Goal: Ask a question

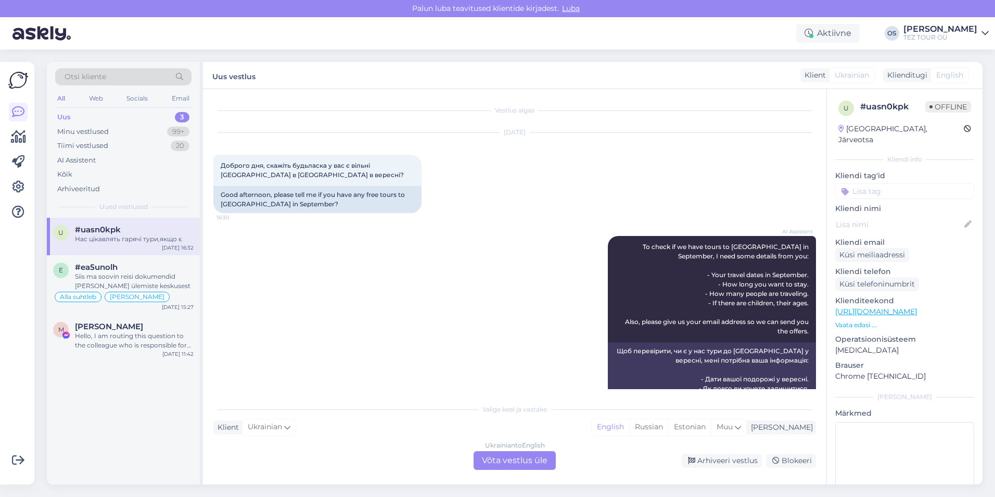
scroll to position [526, 0]
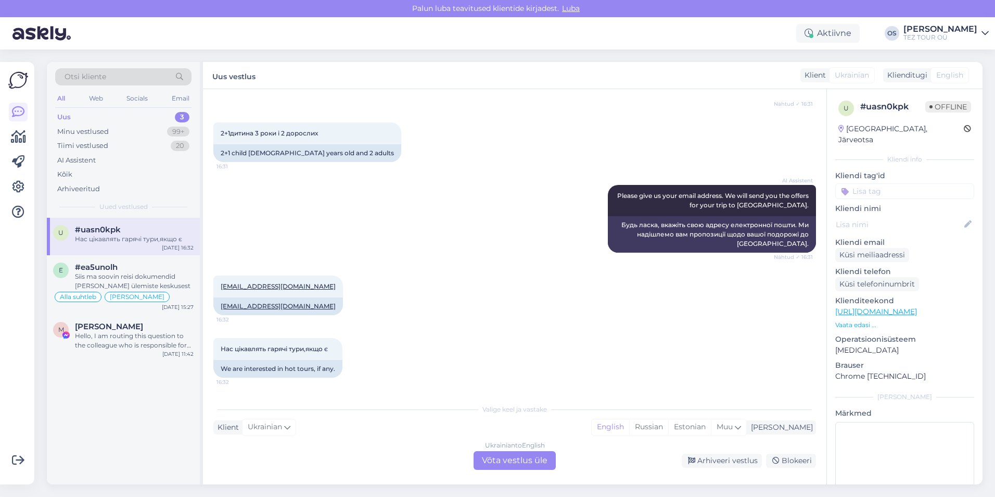
click at [131, 230] on div "#uasn0kpk" at bounding box center [134, 229] width 119 height 9
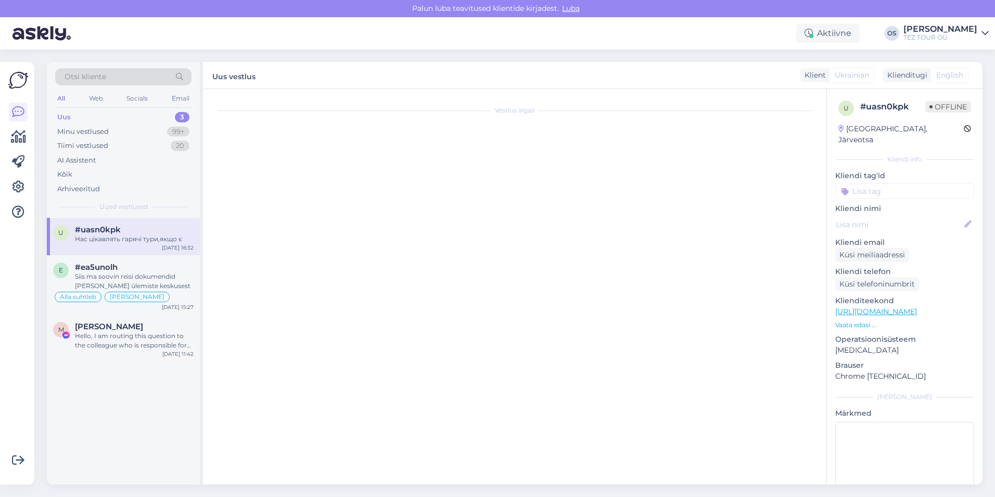
scroll to position [0, 0]
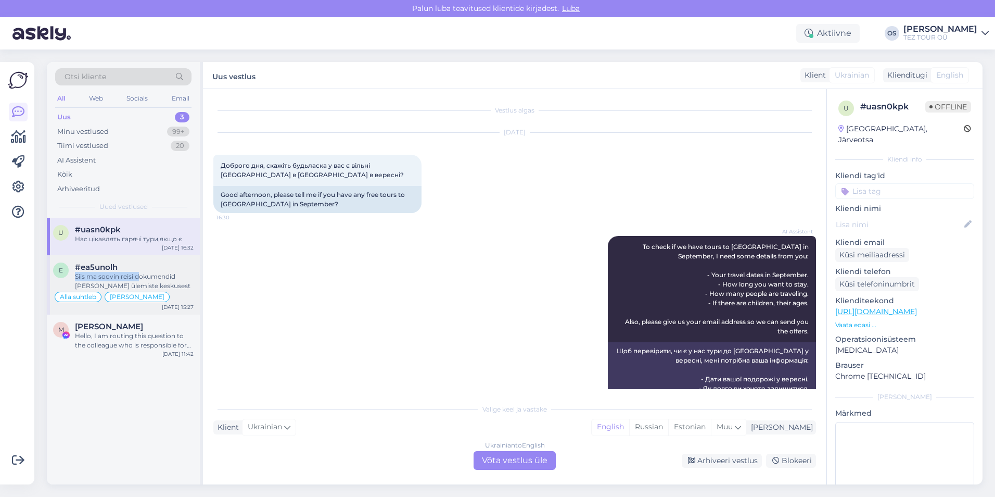
click at [139, 271] on div "#ea5unolh Siis ma soovin reisi dokumendid [PERSON_NAME] ülemiste keskusest" at bounding box center [134, 276] width 119 height 28
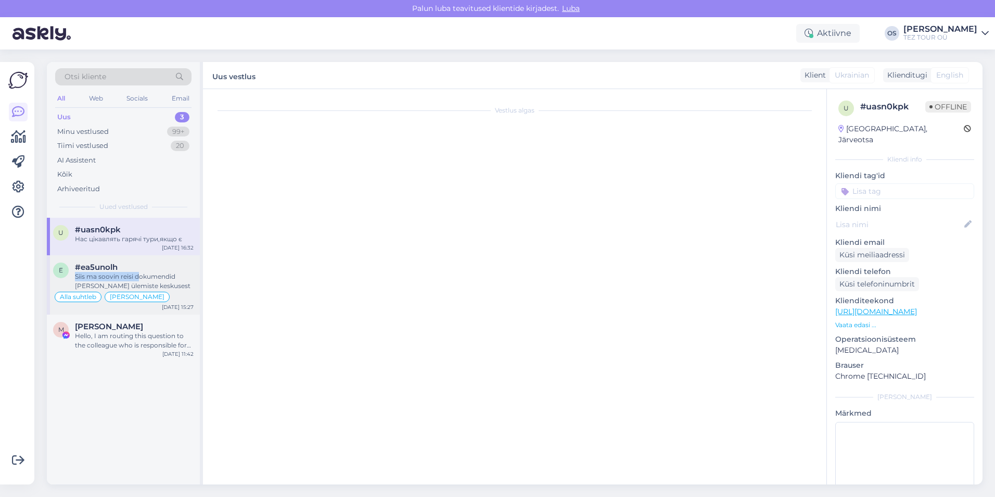
scroll to position [3575, 0]
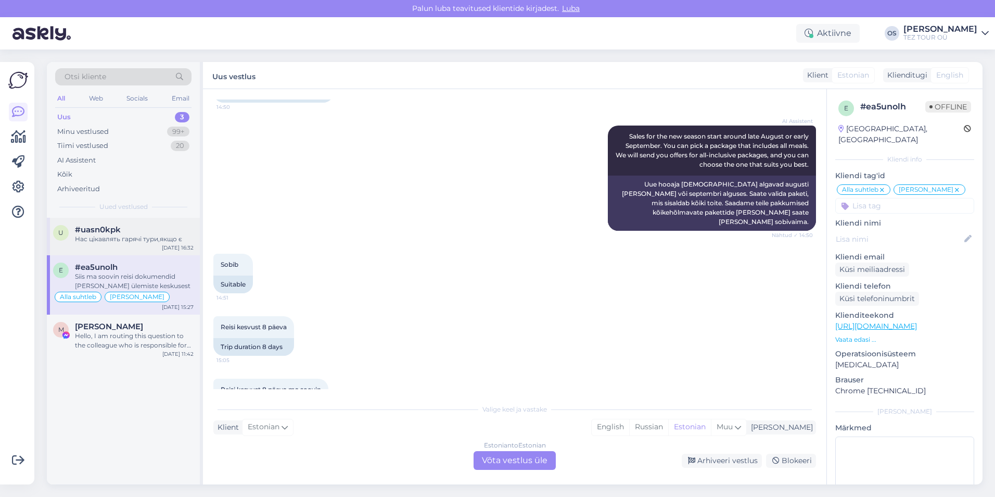
drag, startPoint x: 139, startPoint y: 271, endPoint x: 117, endPoint y: 233, distance: 43.8
click at [117, 233] on span "#uasn0kpk" at bounding box center [98, 229] width 46 height 9
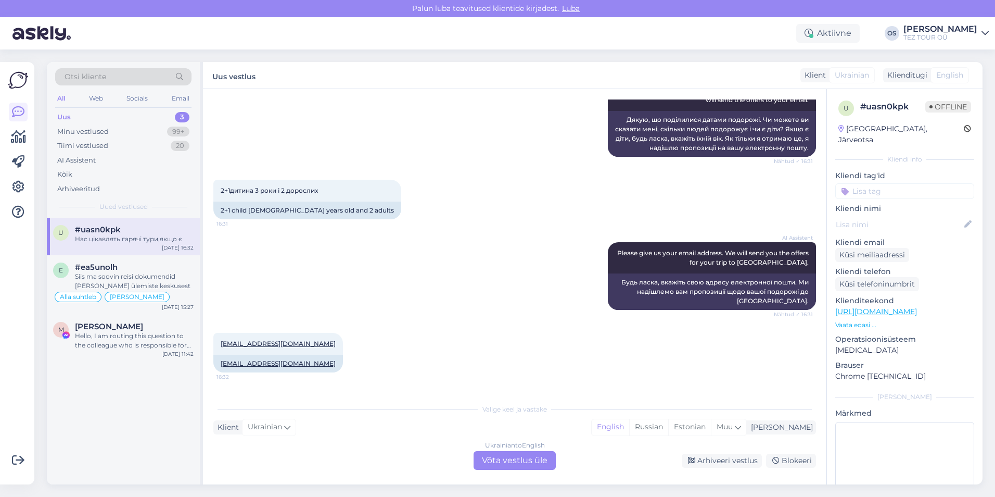
scroll to position [526, 0]
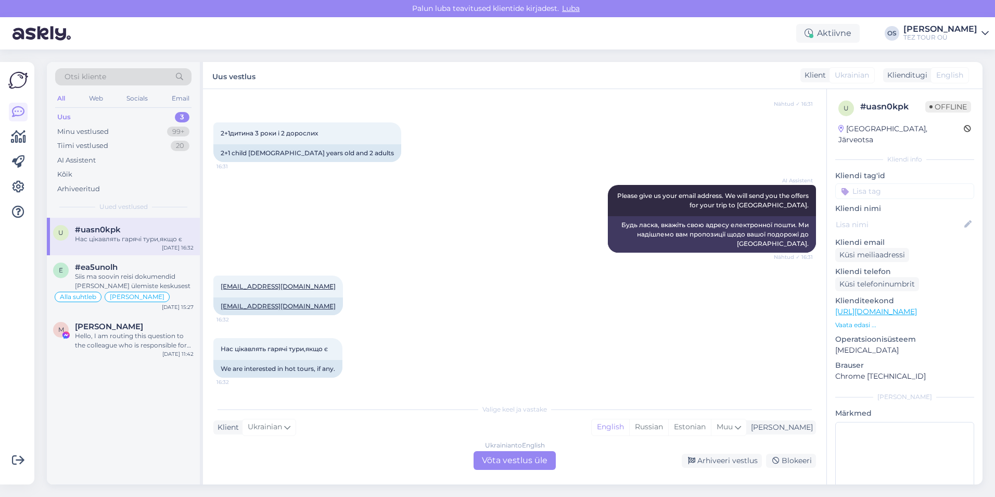
click at [525, 457] on div "Ukrainian to English Võta vestlus üle" at bounding box center [515, 460] width 82 height 19
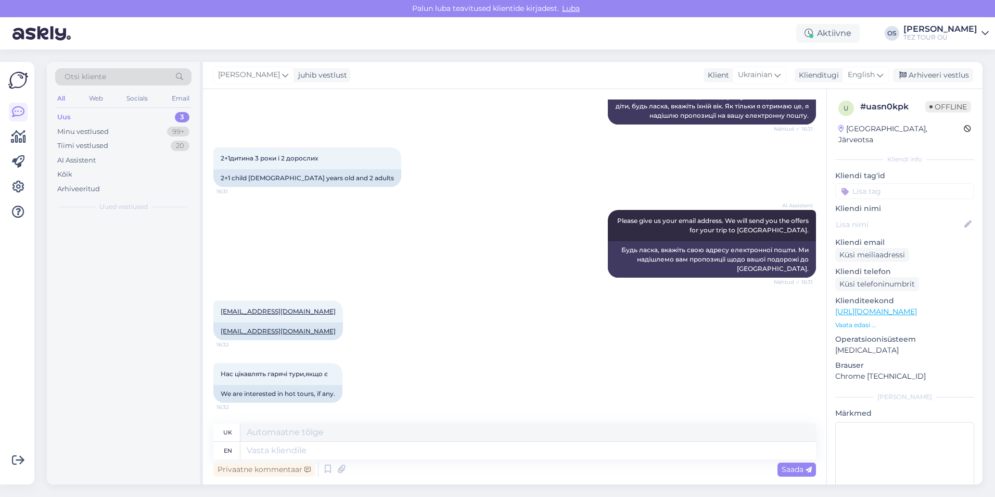
scroll to position [501, 0]
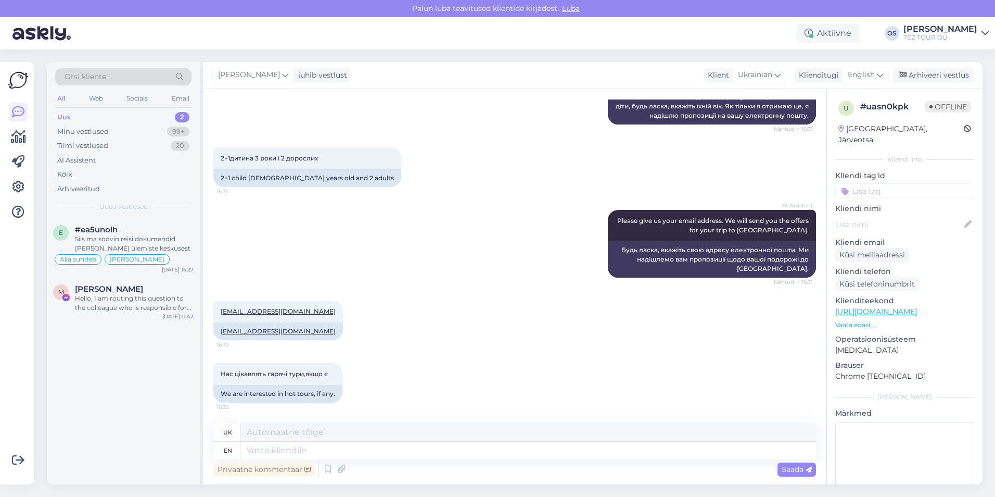
click at [872, 183] on input at bounding box center [904, 191] width 139 height 16
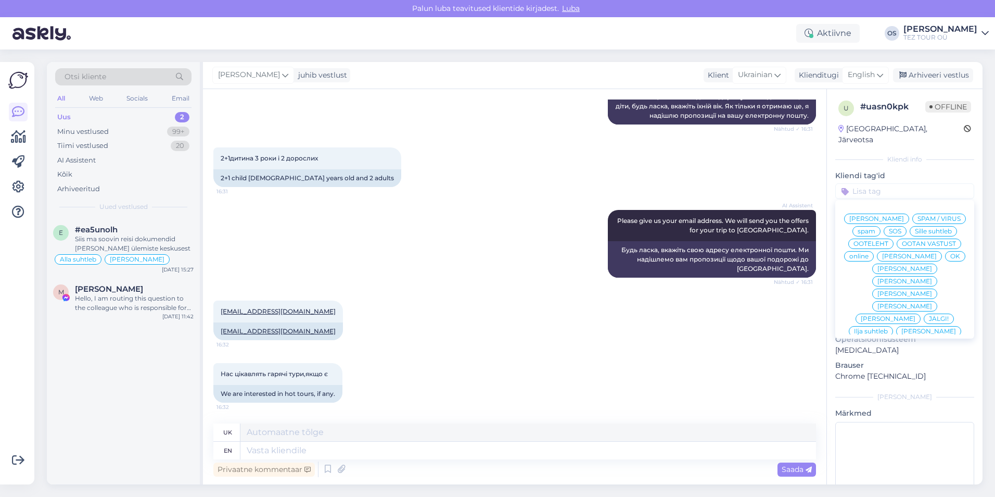
click at [889, 256] on span "[PERSON_NAME]" at bounding box center [909, 256] width 55 height 6
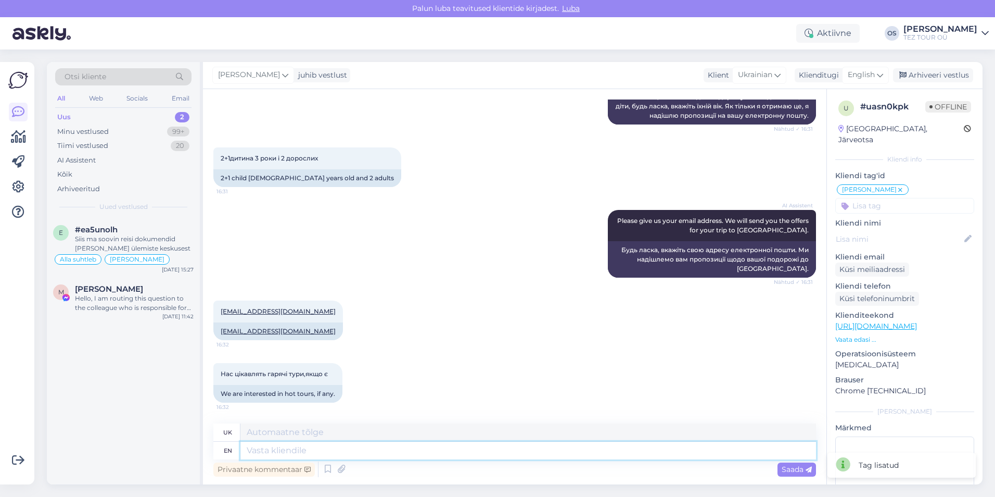
click at [262, 451] on textarea at bounding box center [528, 450] width 576 height 18
type textarea "we"
type textarea "ми"
type textarea "we do"
type textarea "ми робимо"
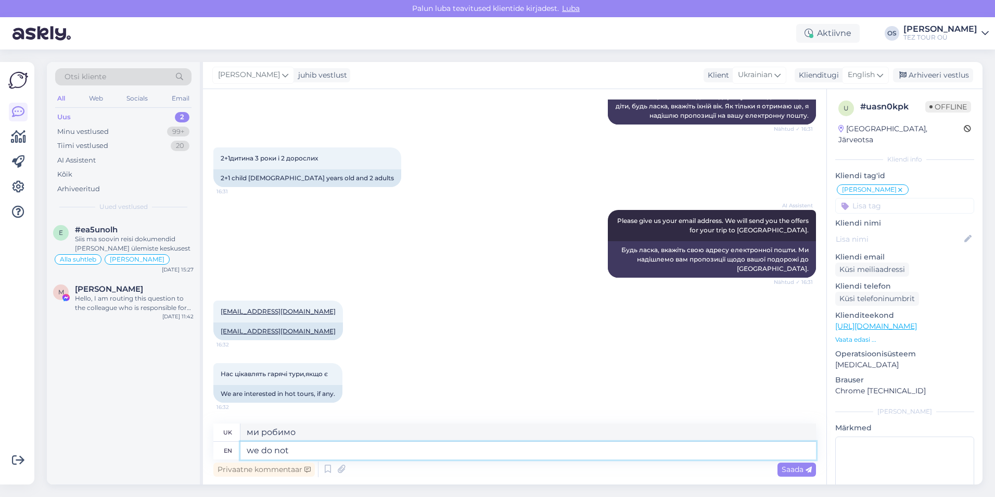
type textarea "we do not"
type textarea "ми не"
type textarea "we do not fly"
type textarea "ми не літаємо"
type textarea "we do not fly to E"
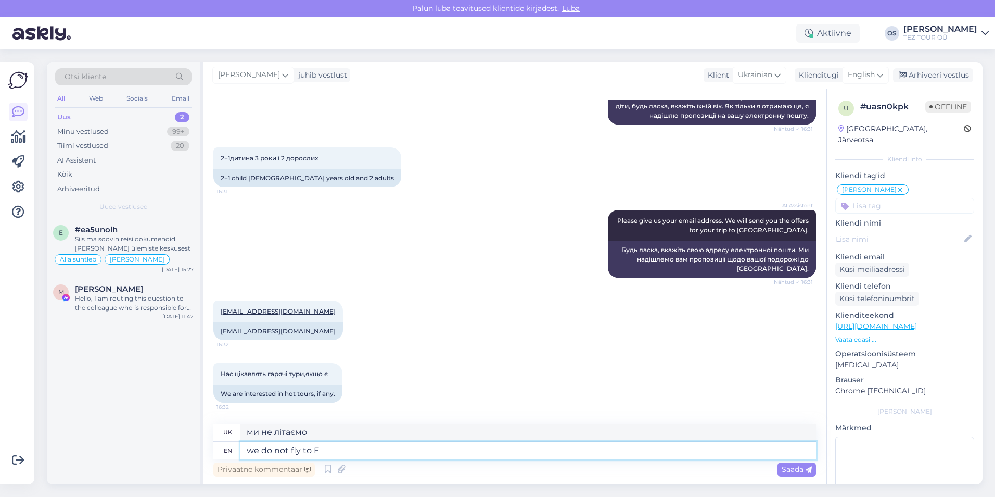
type textarea "ми не літаємо до"
type textarea "we do not fly to [GEOGRAPHIC_DATA]"
type textarea "ми не літаємо до [GEOGRAPHIC_DATA]"
type textarea "we do not fly to [GEOGRAPHIC_DATA] in september"
type textarea "ми не літаємо до [GEOGRAPHIC_DATA] у вересні"
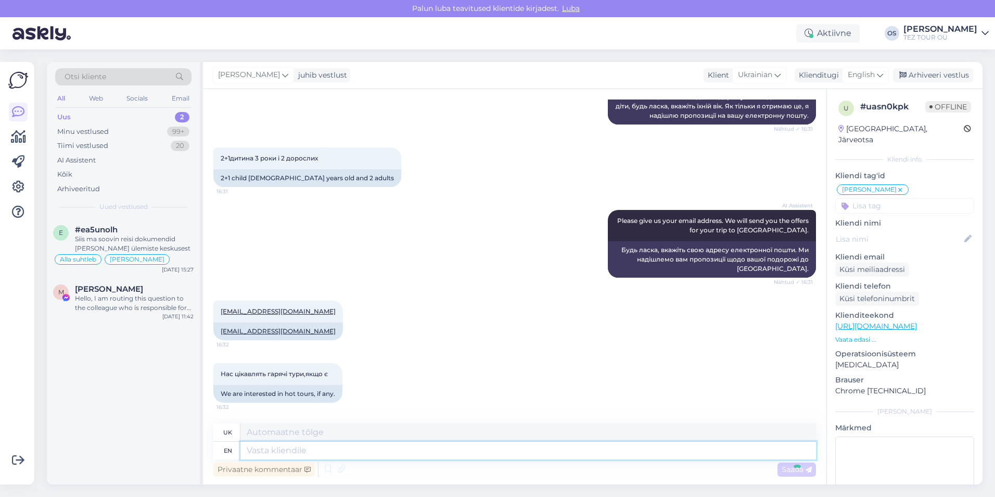
scroll to position [563, 0]
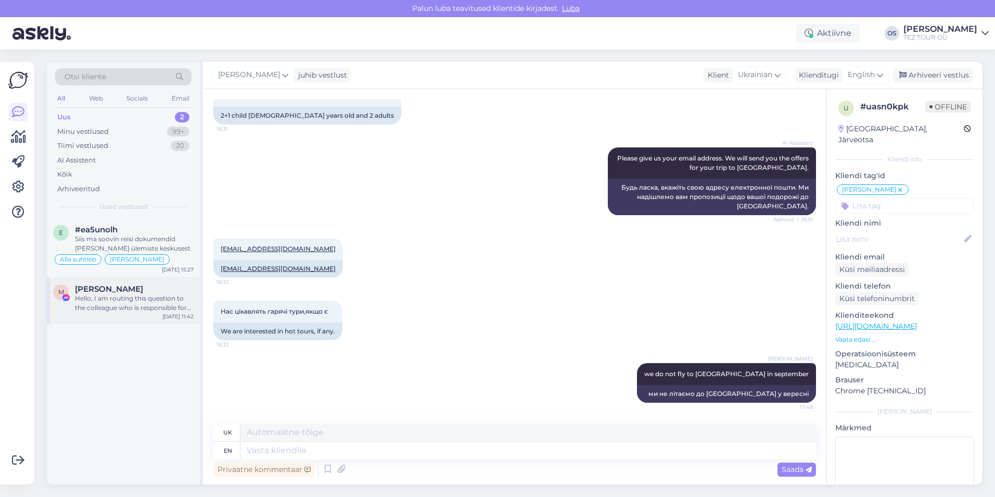
click at [113, 296] on div "Hello, I am routing this question to the colleague who is responsible for this …" at bounding box center [134, 303] width 119 height 19
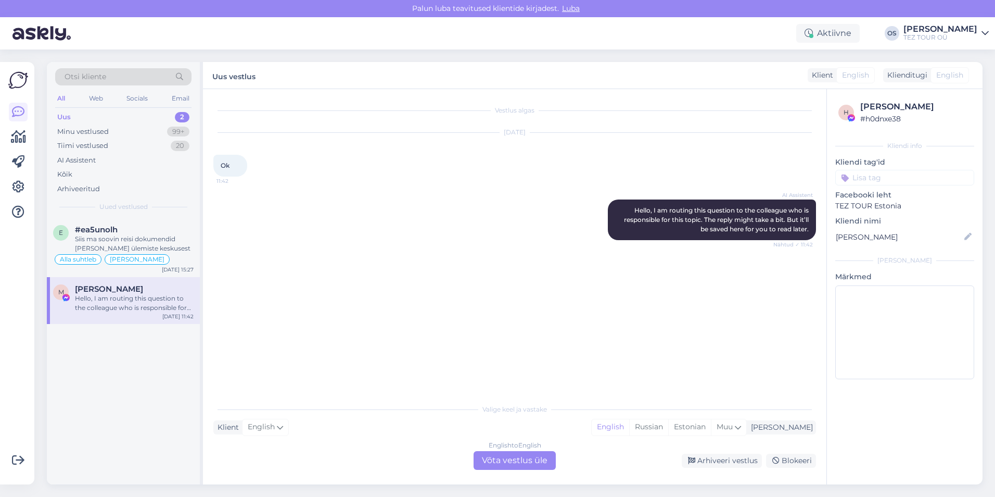
scroll to position [0, 0]
click at [109, 236] on div "Siis ma soovin reisi dokumendid [PERSON_NAME] ülemiste keskusest" at bounding box center [134, 243] width 119 height 19
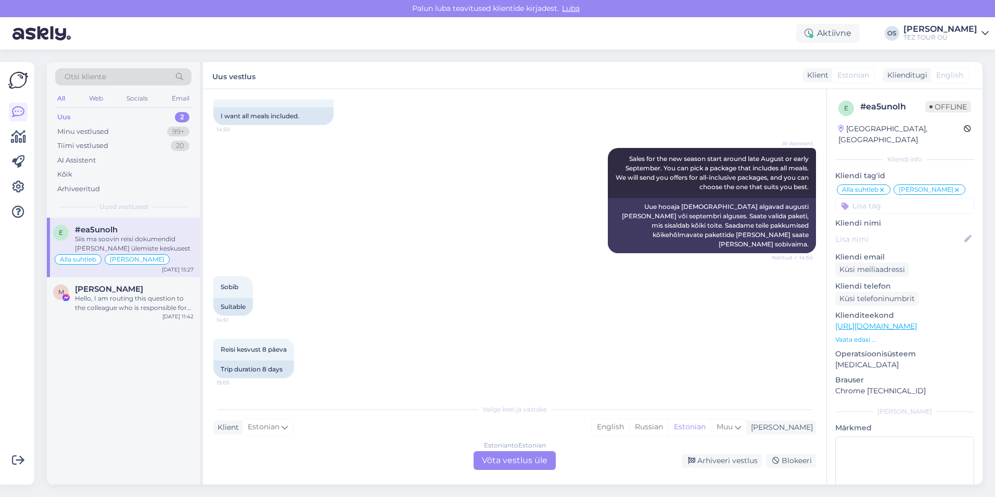
scroll to position [3575, 0]
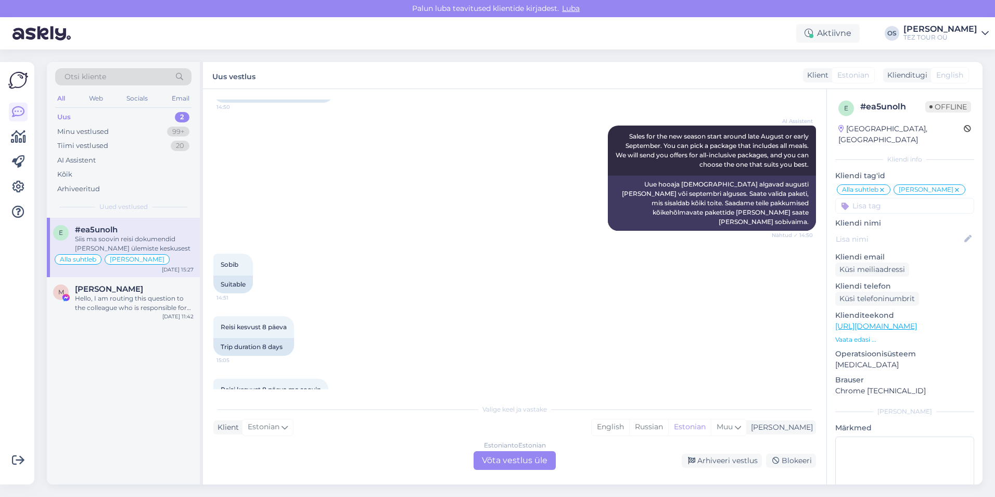
click at [106, 241] on div "Siis ma soovin reisi dokumendid [PERSON_NAME] ülemiste keskusest" at bounding box center [134, 243] width 119 height 19
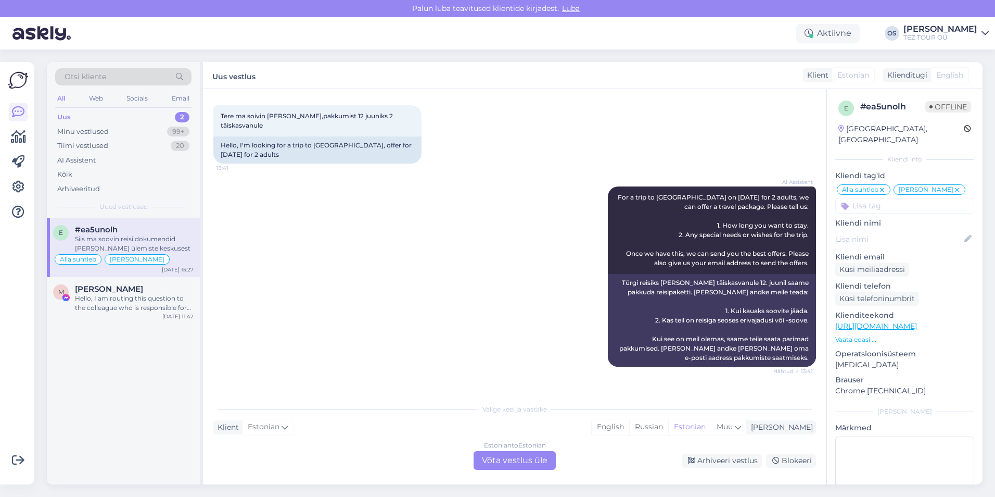
scroll to position [0, 0]
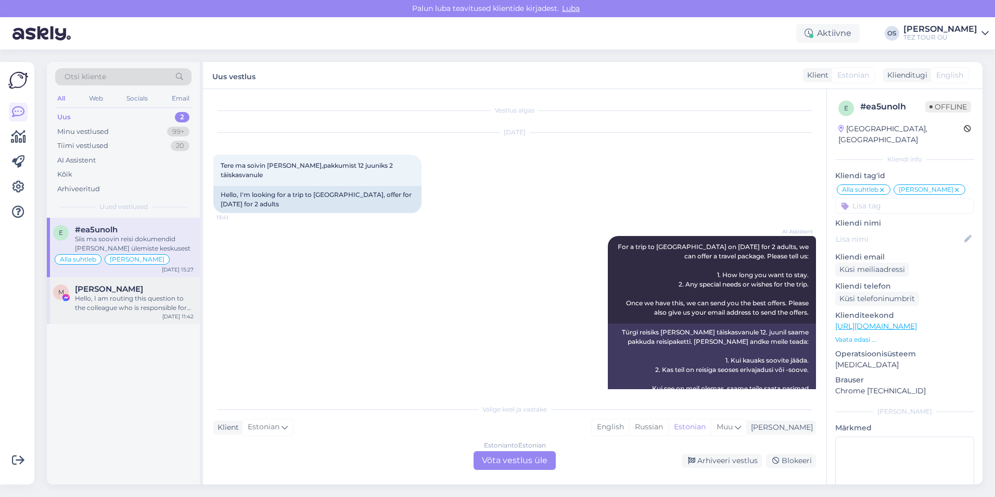
click at [115, 294] on div "Hello, I am routing this question to the colleague who is responsible for this …" at bounding box center [134, 303] width 119 height 19
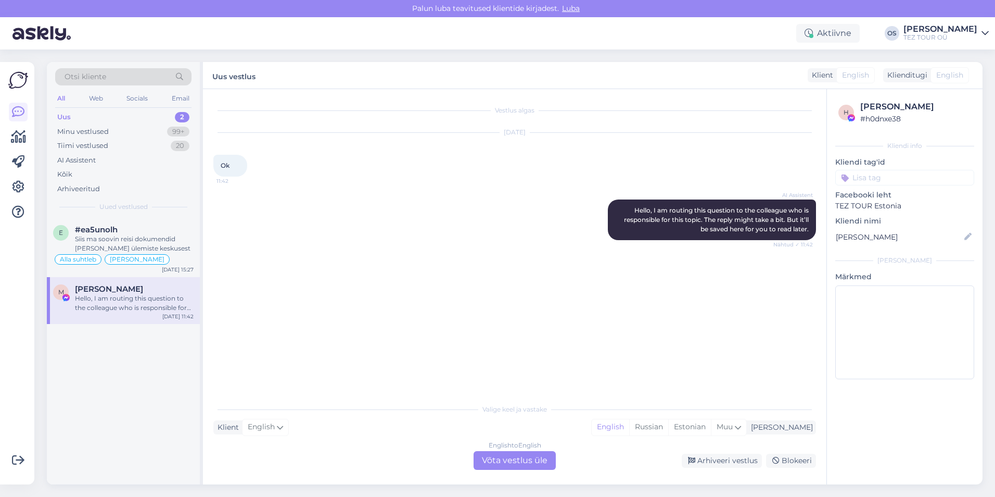
click at [506, 457] on div "English to English Võta vestlus üle" at bounding box center [515, 460] width 82 height 19
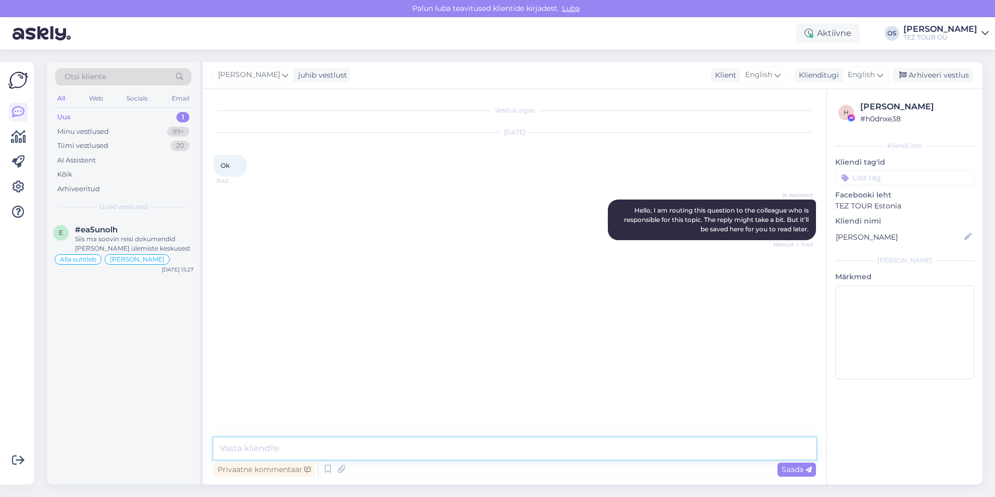
click at [269, 442] on textarea at bounding box center [514, 448] width 603 height 22
type textarea "[PERSON_NAME]"
click at [234, 450] on textarea at bounding box center [514, 448] width 603 height 22
type textarea "Tere!"
click at [897, 175] on input at bounding box center [904, 178] width 139 height 16
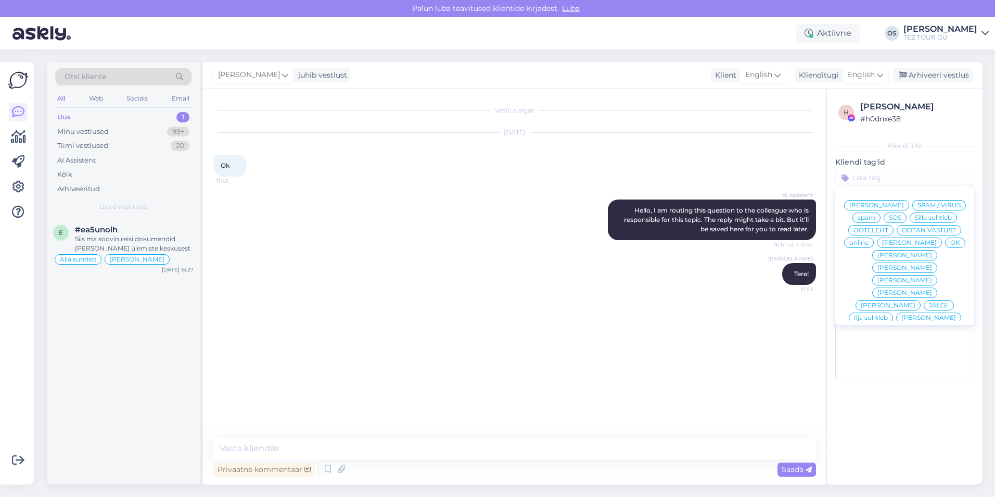
click at [900, 246] on span "[PERSON_NAME]" at bounding box center [909, 242] width 55 height 6
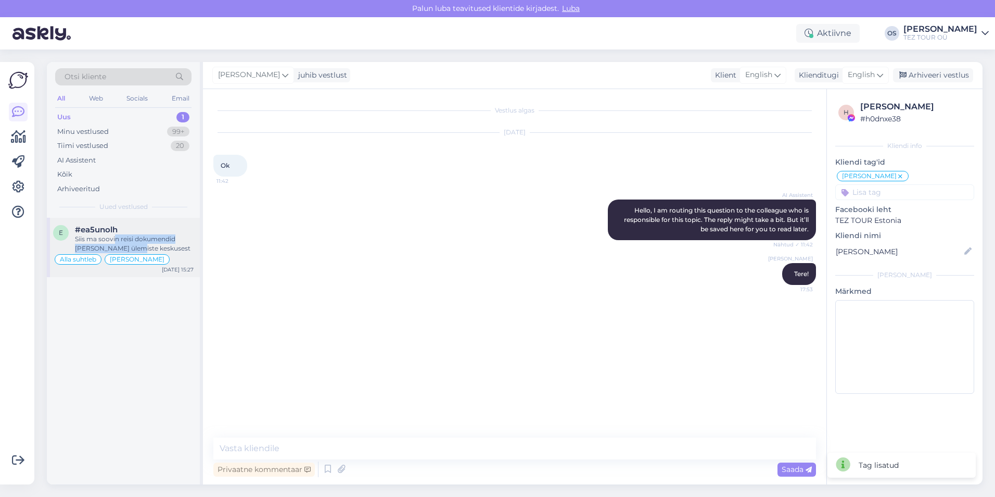
click at [117, 243] on div "Siis ma soovin reisi dokumendid [PERSON_NAME] ülemiste keskusest" at bounding box center [134, 243] width 119 height 19
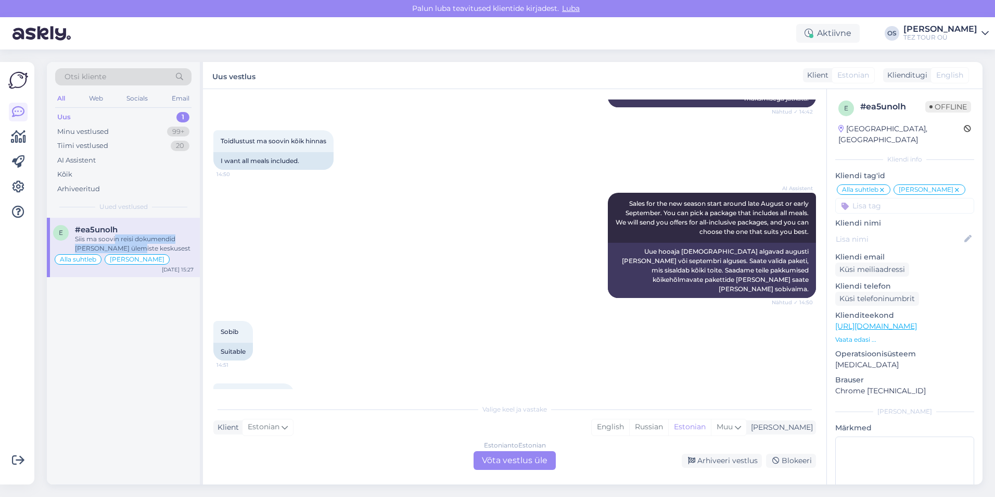
scroll to position [3419, 0]
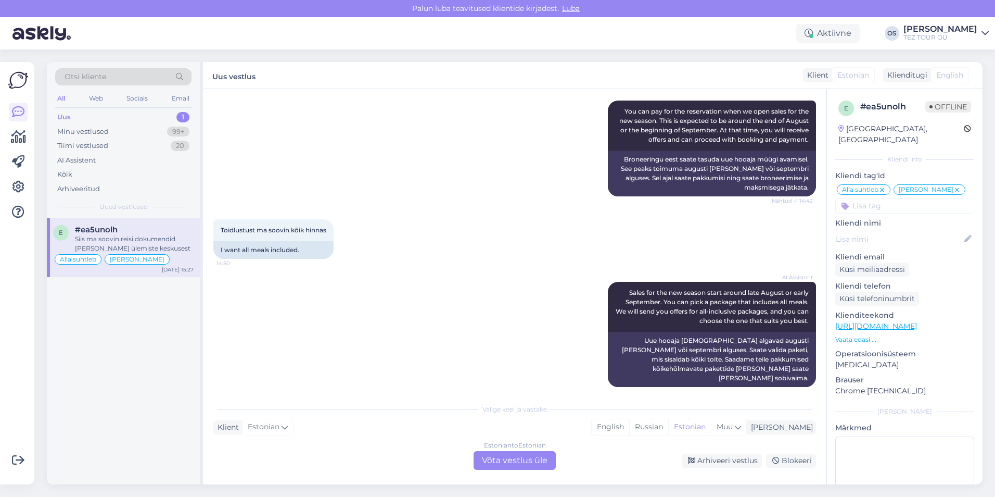
click at [518, 454] on div "Estonian to Estonian Võta vestlus üle" at bounding box center [515, 460] width 82 height 19
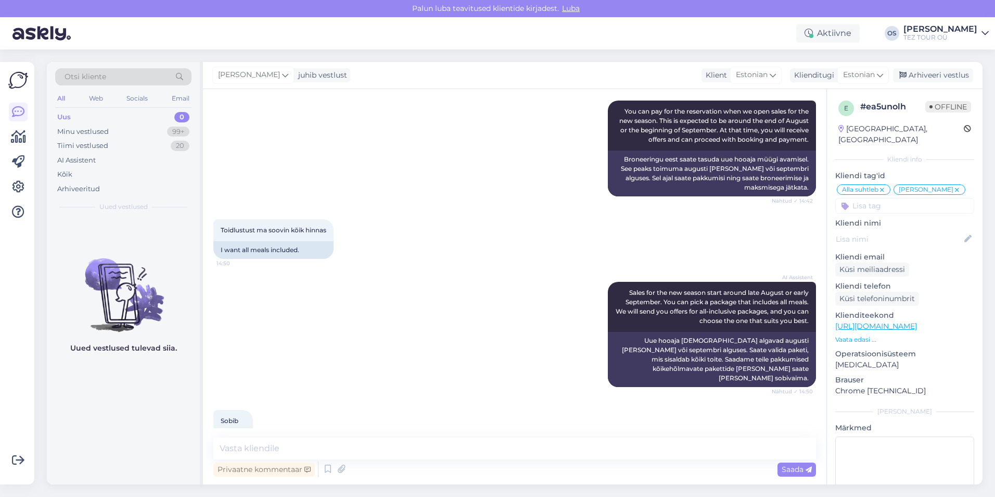
scroll to position [3536, 0]
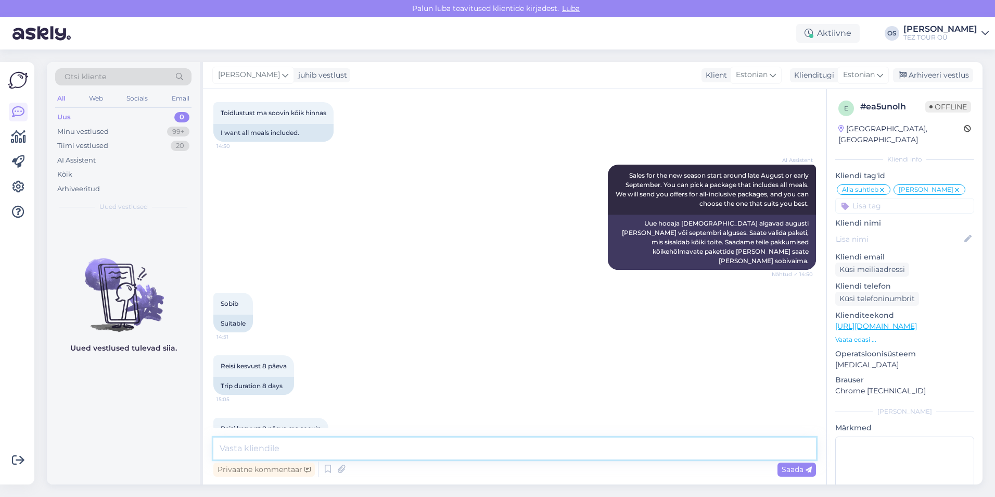
click at [257, 449] on textarea at bounding box center [514, 448] width 603 height 22
type textarea "J"
type textarea "Kas teil on juba broneeritud?"
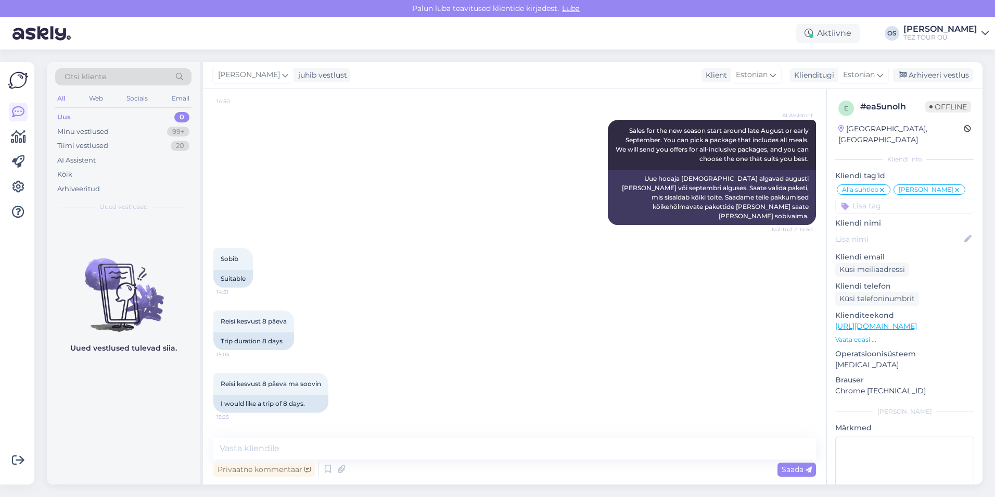
click at [898, 198] on input at bounding box center [904, 206] width 139 height 16
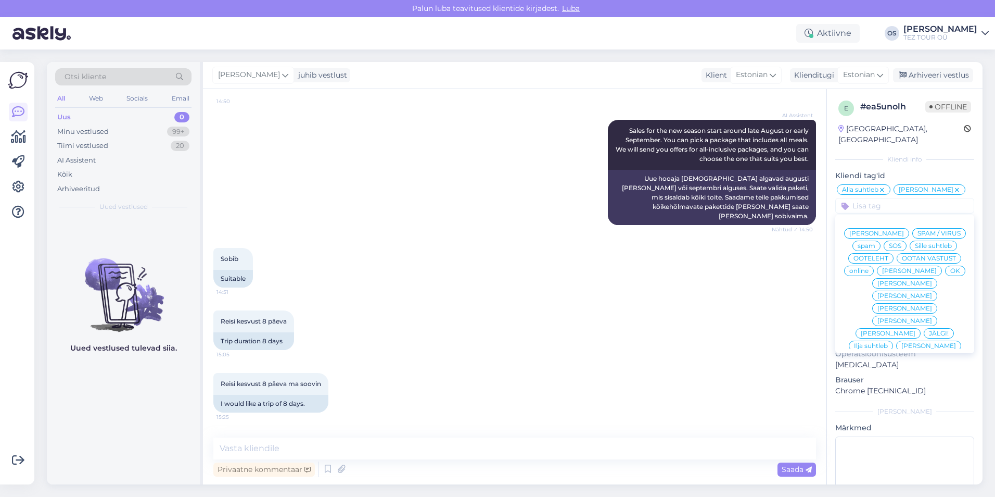
click at [891, 273] on span "[PERSON_NAME]" at bounding box center [909, 271] width 55 height 6
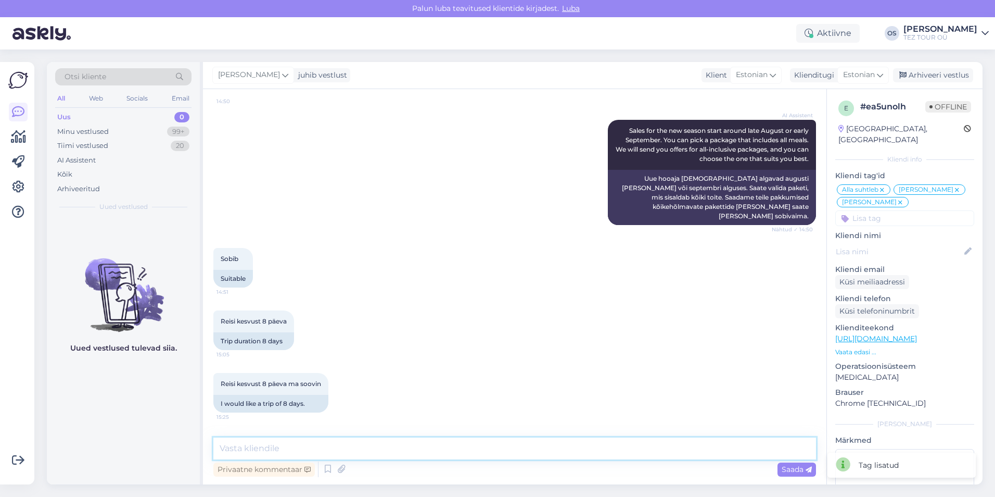
click at [330, 452] on textarea at bounding box center [514, 448] width 603 height 22
click at [70, 118] on div "Uus" at bounding box center [64, 117] width 14 height 10
